Goal: Information Seeking & Learning: Learn about a topic

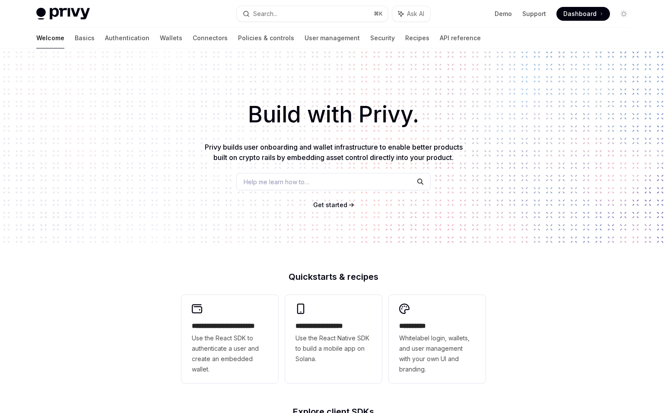
click at [383, 48] on div "Welcome Basics Authentication Wallets Connectors Policies & controls User manag…" at bounding box center [258, 38] width 444 height 21
click at [440, 38] on link "API reference" at bounding box center [460, 38] width 41 height 21
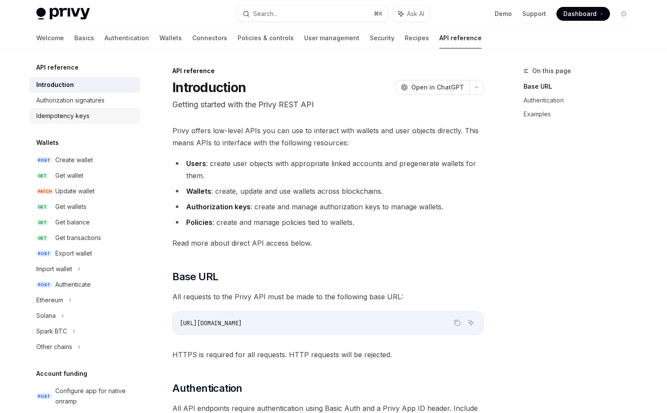
click at [79, 116] on div "Idempotency keys" at bounding box center [62, 116] width 53 height 10
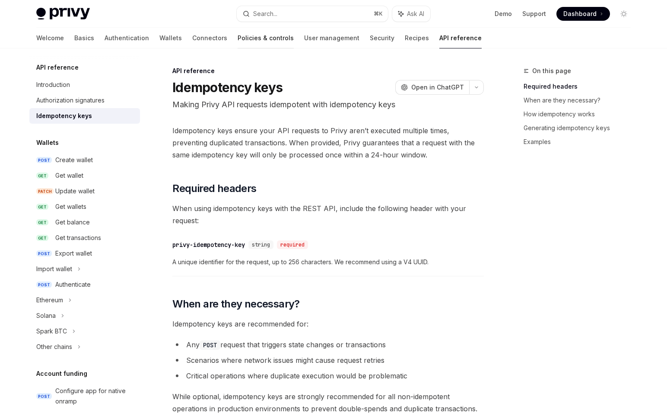
click at [238, 38] on link "Policies & controls" at bounding box center [266, 38] width 56 height 21
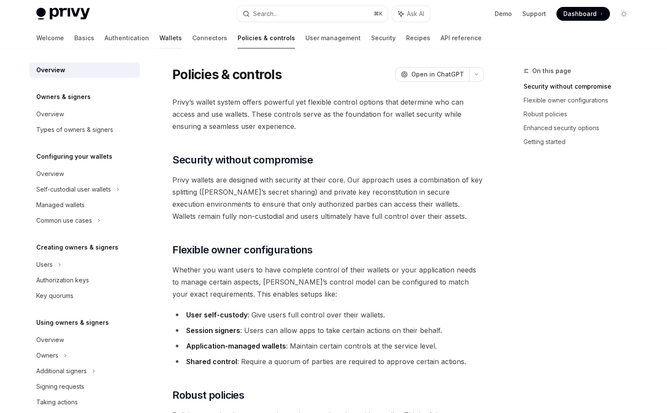
click at [159, 41] on link "Wallets" at bounding box center [170, 38] width 22 height 21
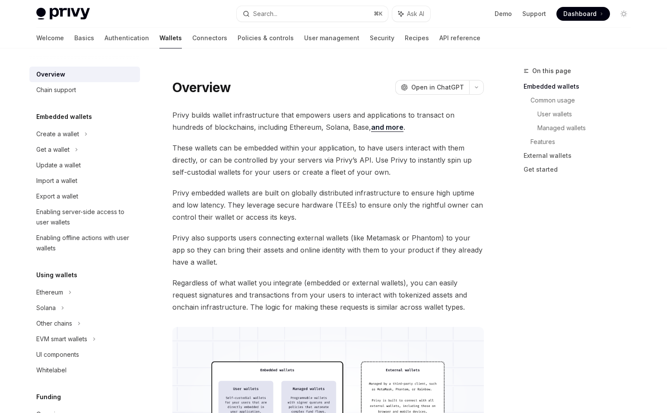
click at [334, 26] on div "Privy Docs home page Search... ⌘ K Ask AI Demo Support Dashboard Dashboard Sear…" at bounding box center [333, 14] width 594 height 28
click at [304, 44] on link "User management" at bounding box center [331, 38] width 55 height 21
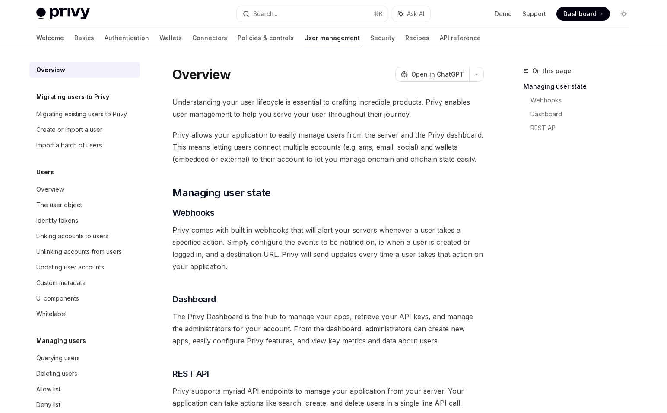
click at [405, 44] on link "Recipes" at bounding box center [417, 38] width 24 height 21
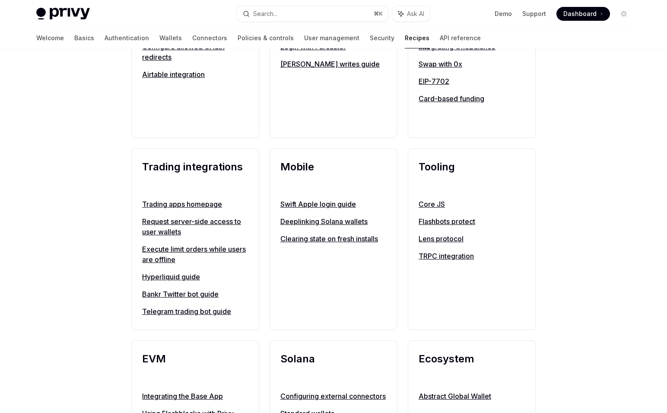
scroll to position [774, 0]
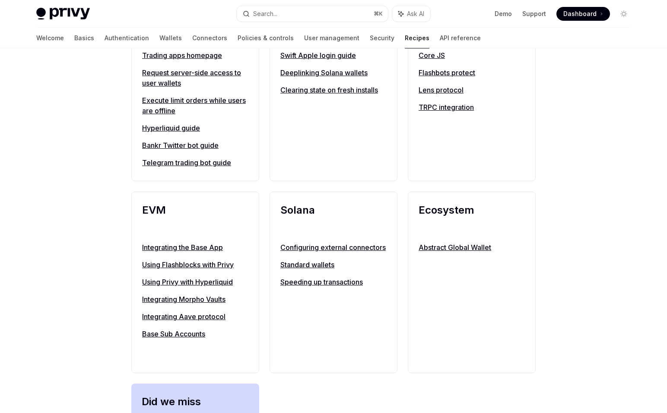
click at [168, 302] on link "Integrating Morpho Vaults" at bounding box center [195, 299] width 106 height 10
type textarea "*"
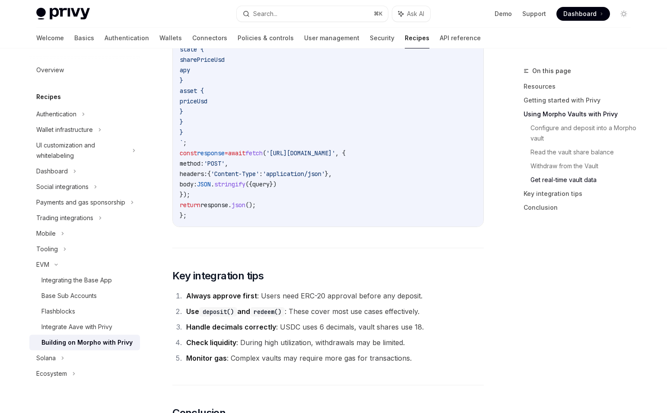
scroll to position [1917, 0]
